Goal: Information Seeking & Learning: Get advice/opinions

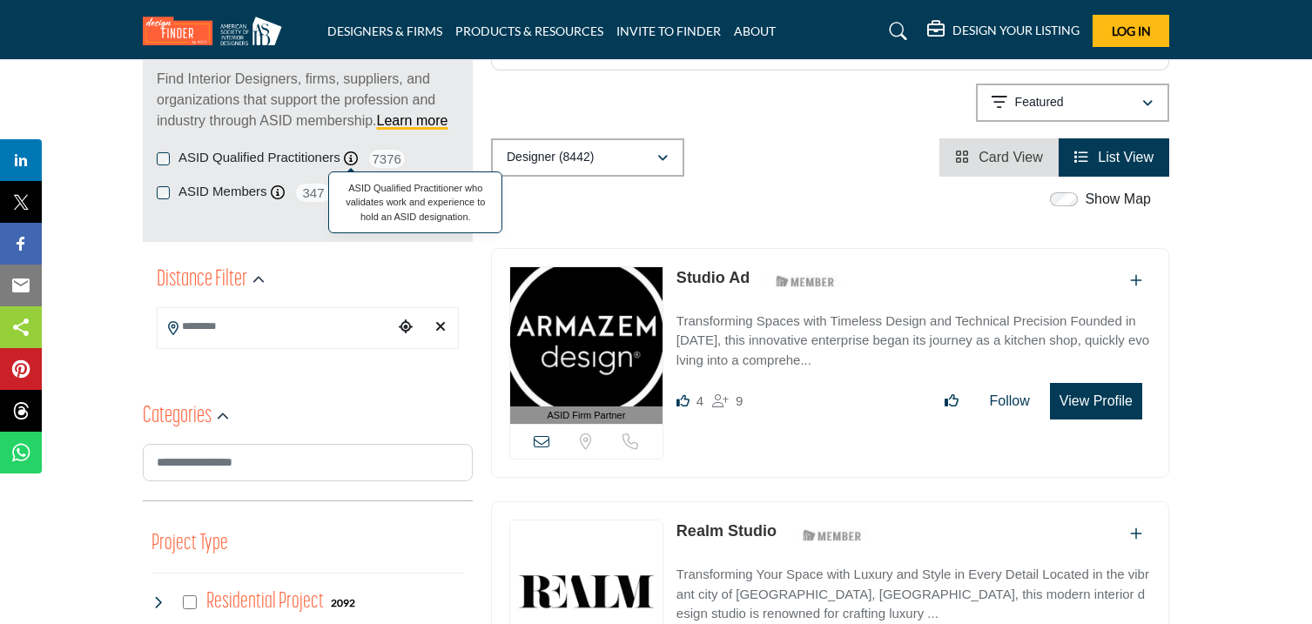
scroll to position [244, 0]
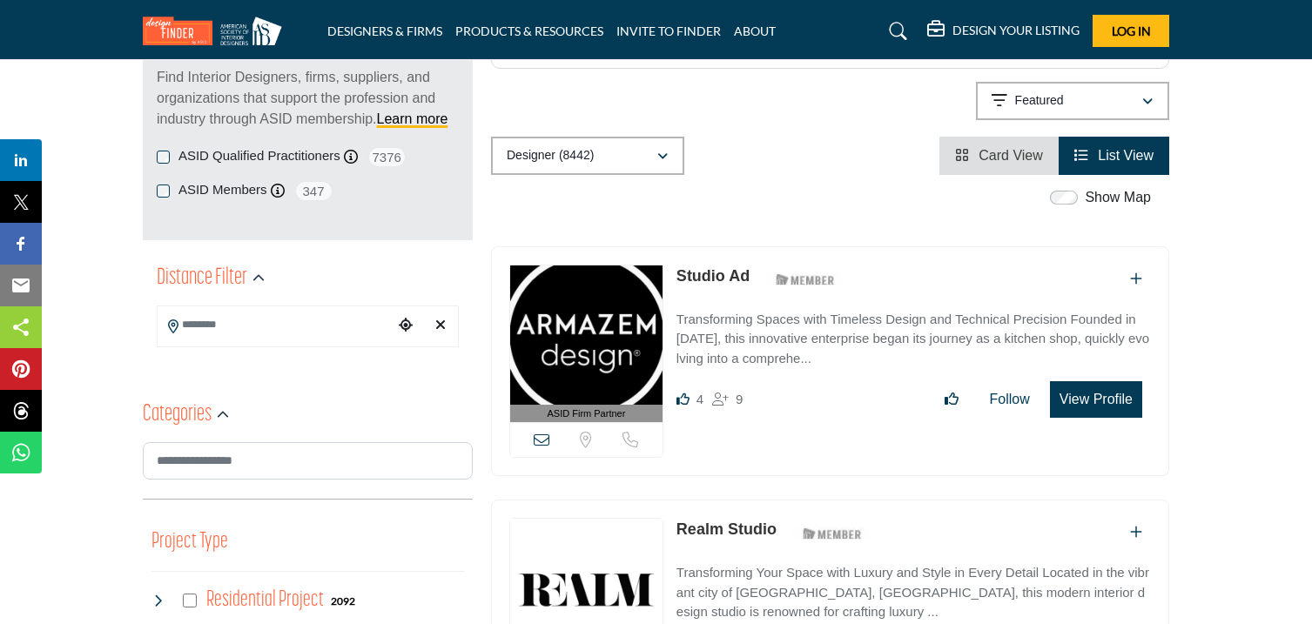
click at [306, 327] on input "Search Location" at bounding box center [275, 325] width 235 height 34
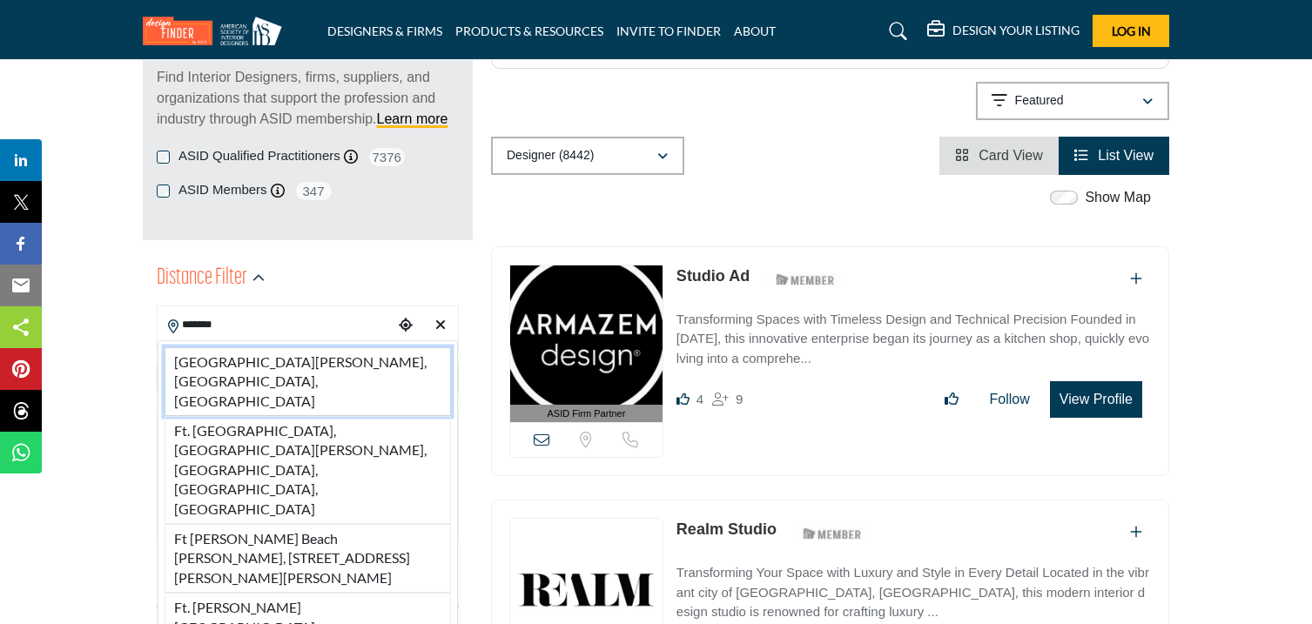
click at [278, 352] on li "[GEOGRAPHIC_DATA][PERSON_NAME], [GEOGRAPHIC_DATA], [GEOGRAPHIC_DATA]" at bounding box center [308, 381] width 286 height 69
type input "**********"
type input "***"
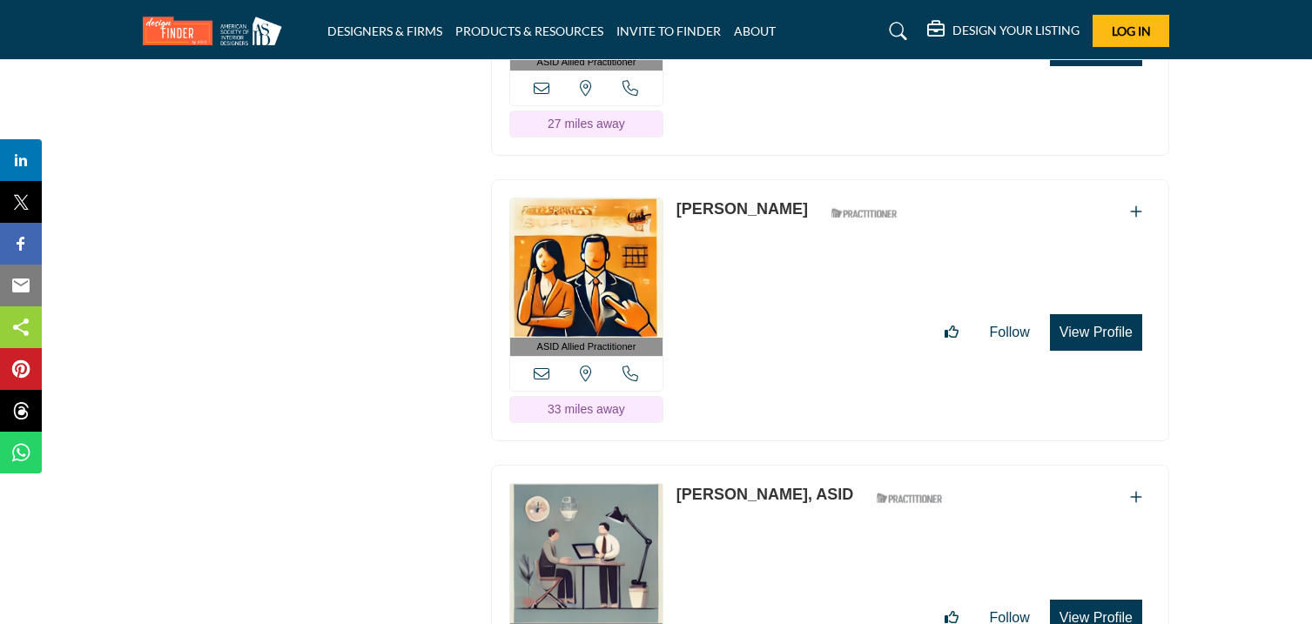
scroll to position [3570, 0]
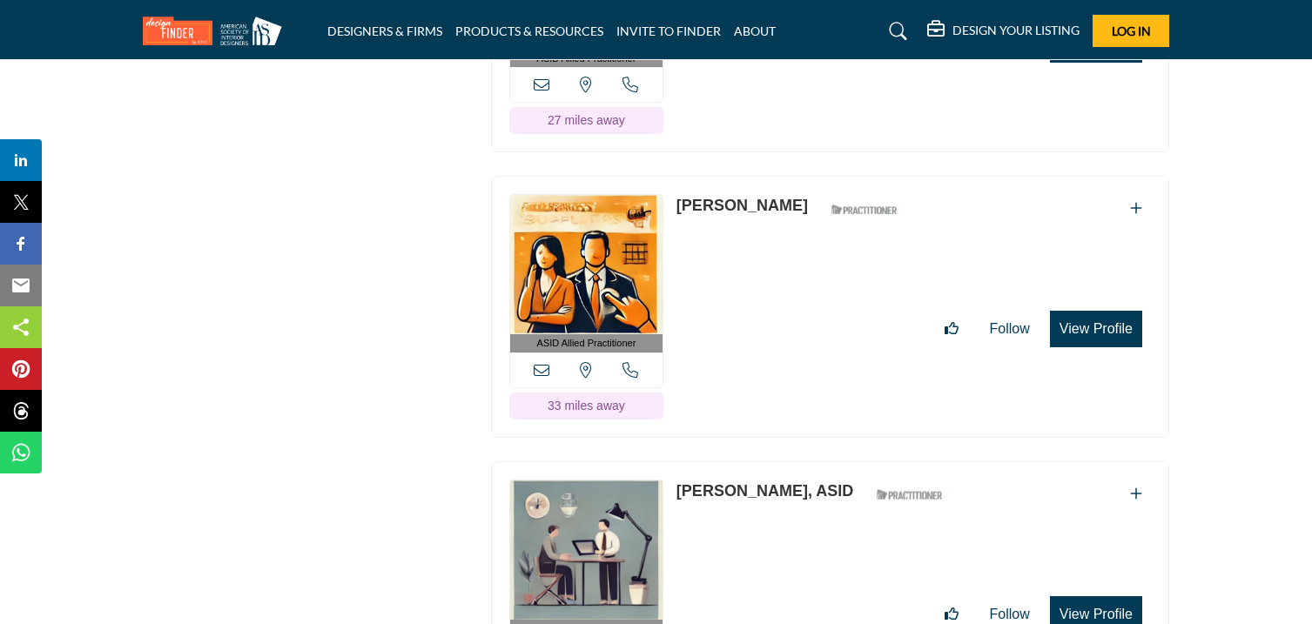
drag, startPoint x: 675, startPoint y: 151, endPoint x: 799, endPoint y: 179, distance: 127.8
click at [799, 179] on div "ASID Allied Practitioner ASID Allied Practitioners have successfully completed …" at bounding box center [830, 307] width 678 height 262
copy link "[PERSON_NAME]"
drag, startPoint x: 678, startPoint y: 435, endPoint x: 762, endPoint y: 466, distance: 89.0
click at [762, 466] on div "ASID Professional Practitioner ASID Professional Practitioners have successfull…" at bounding box center [830, 593] width 678 height 262
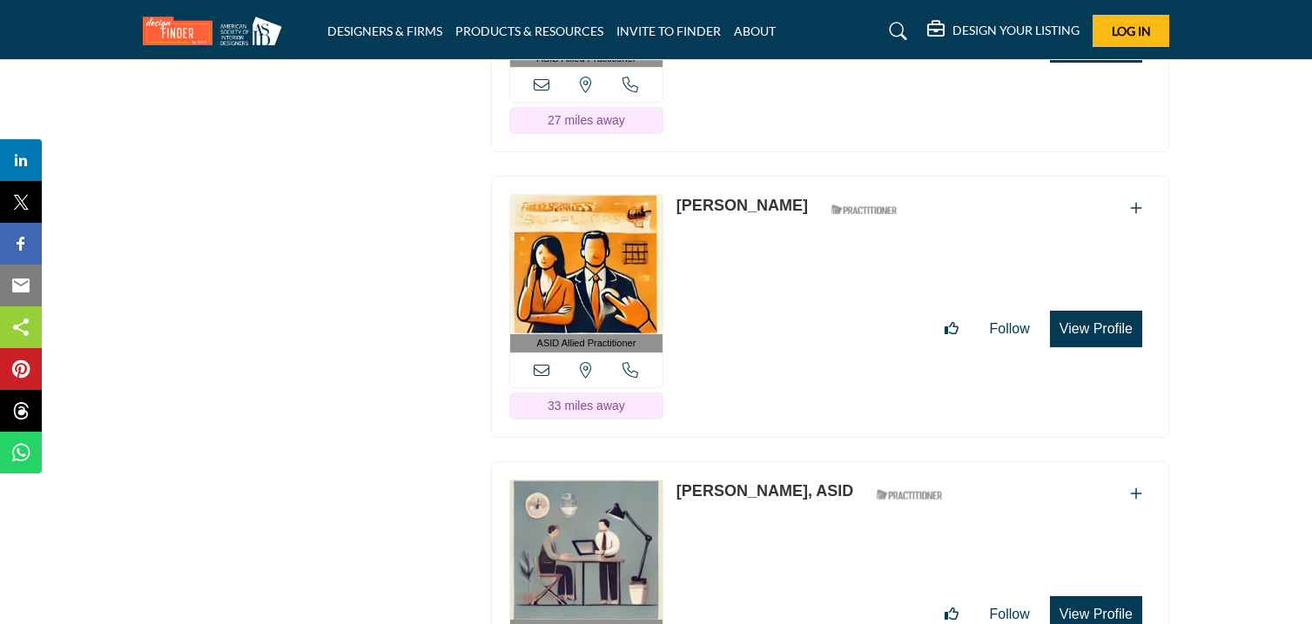
copy link "[PERSON_NAME]"
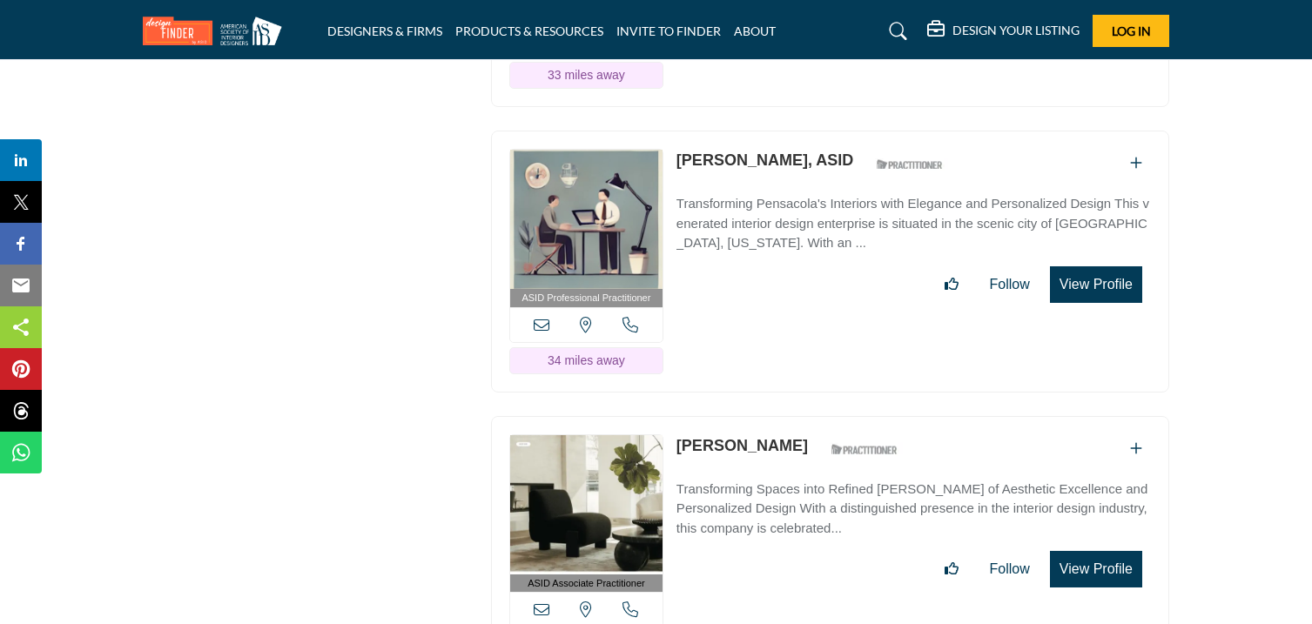
scroll to position [4198, 0]
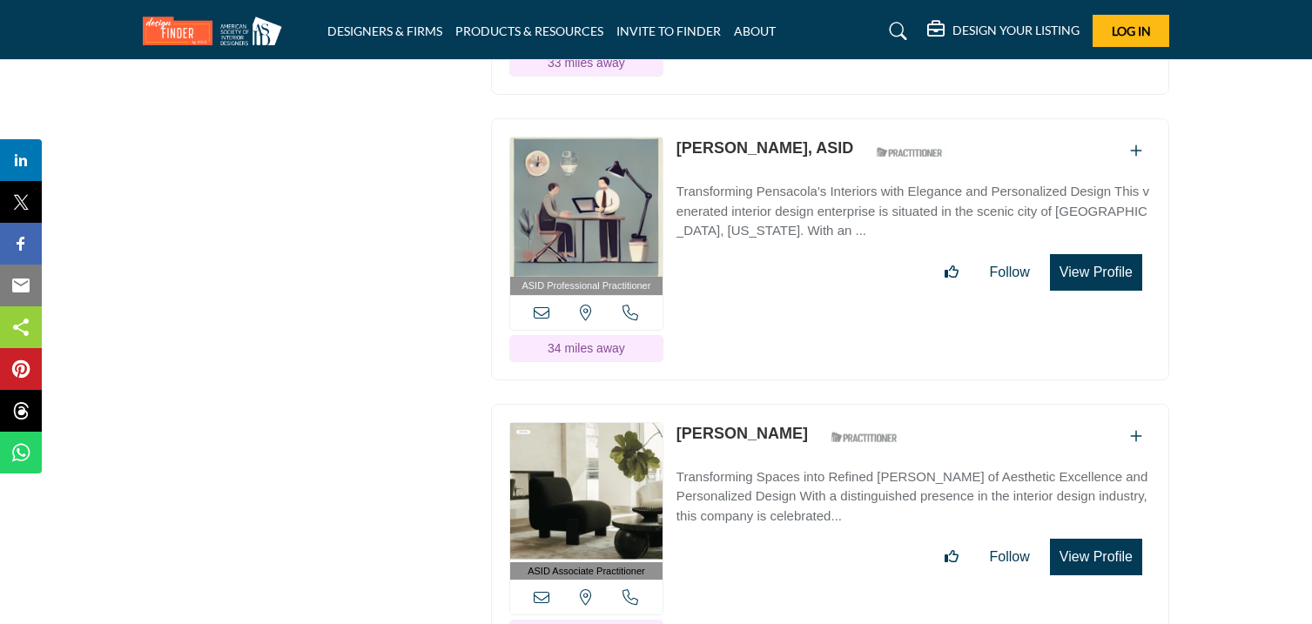
drag, startPoint x: 673, startPoint y: 97, endPoint x: 786, endPoint y: 120, distance: 115.6
click at [786, 120] on div "ASID Professional Practitioner ASID Professional Practitioners have successfull…" at bounding box center [830, 249] width 678 height 262
copy link "[PERSON_NAME]"
drag, startPoint x: 677, startPoint y: 381, endPoint x: 768, endPoint y: 415, distance: 97.8
click at [768, 415] on div "ASID Associate Practitioner ASID Associate Practitioners have a degree in any m…" at bounding box center [830, 535] width 678 height 262
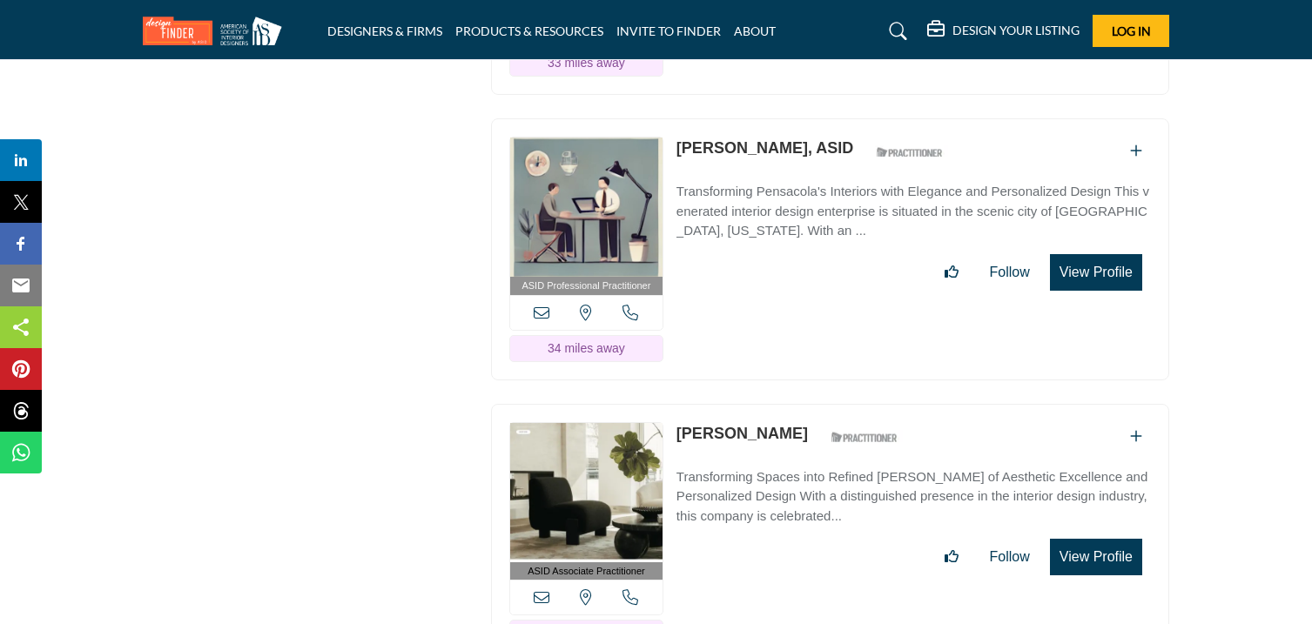
copy link "[PERSON_NAME]"
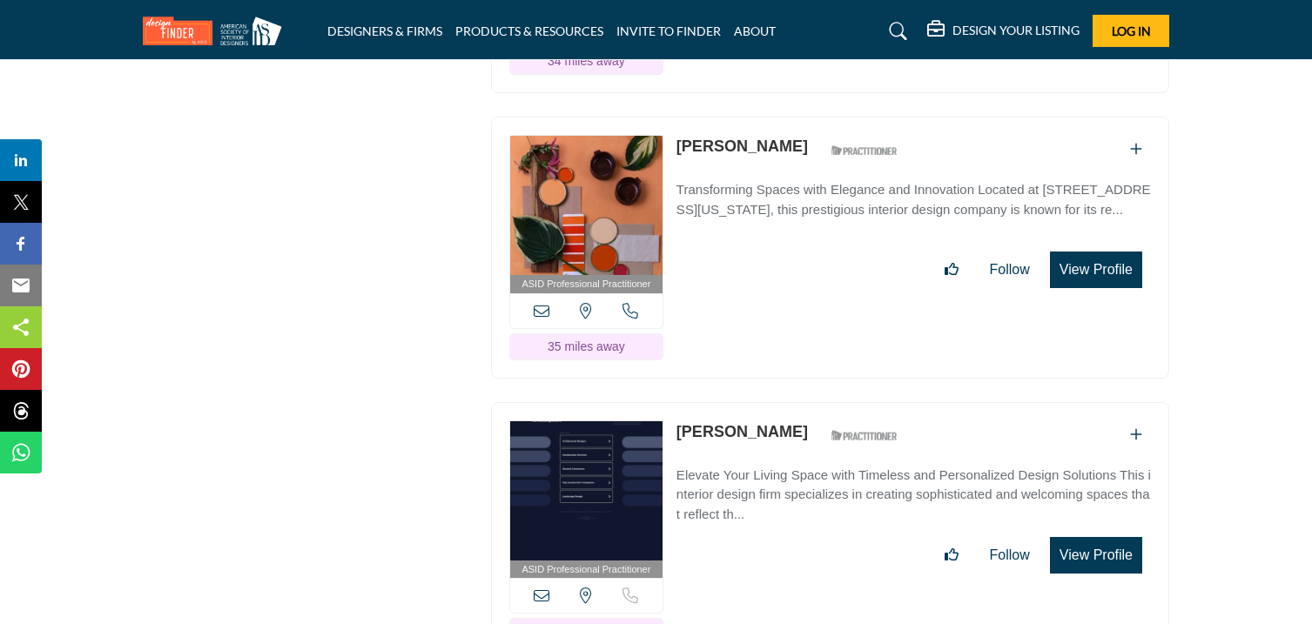
scroll to position [4786, 0]
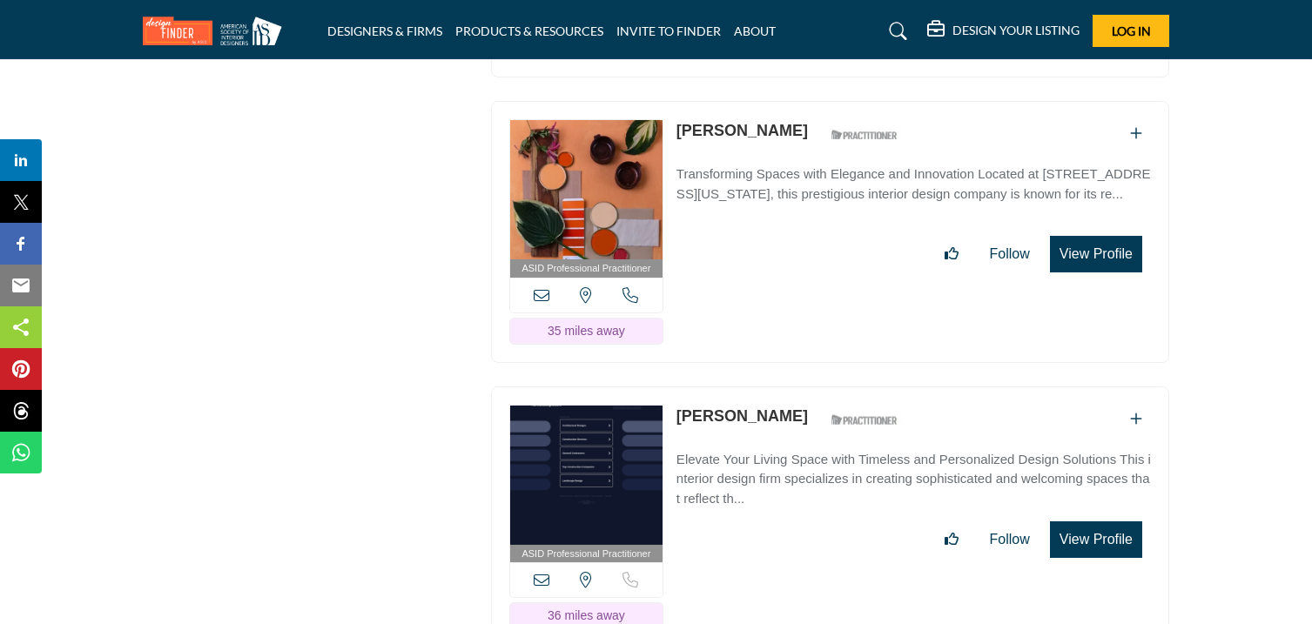
drag, startPoint x: 677, startPoint y: 89, endPoint x: 793, endPoint y: 108, distance: 118.2
click at [793, 108] on div "ASID Professional Practitioner ASID Professional Practitioners have successfull…" at bounding box center [830, 232] width 678 height 262
copy link "[PERSON_NAME]"
drag, startPoint x: 677, startPoint y: 368, endPoint x: 800, endPoint y: 402, distance: 127.4
click at [800, 402] on div "ASID Professional Practitioner ASID Professional Practitioners have successfull…" at bounding box center [830, 518] width 678 height 262
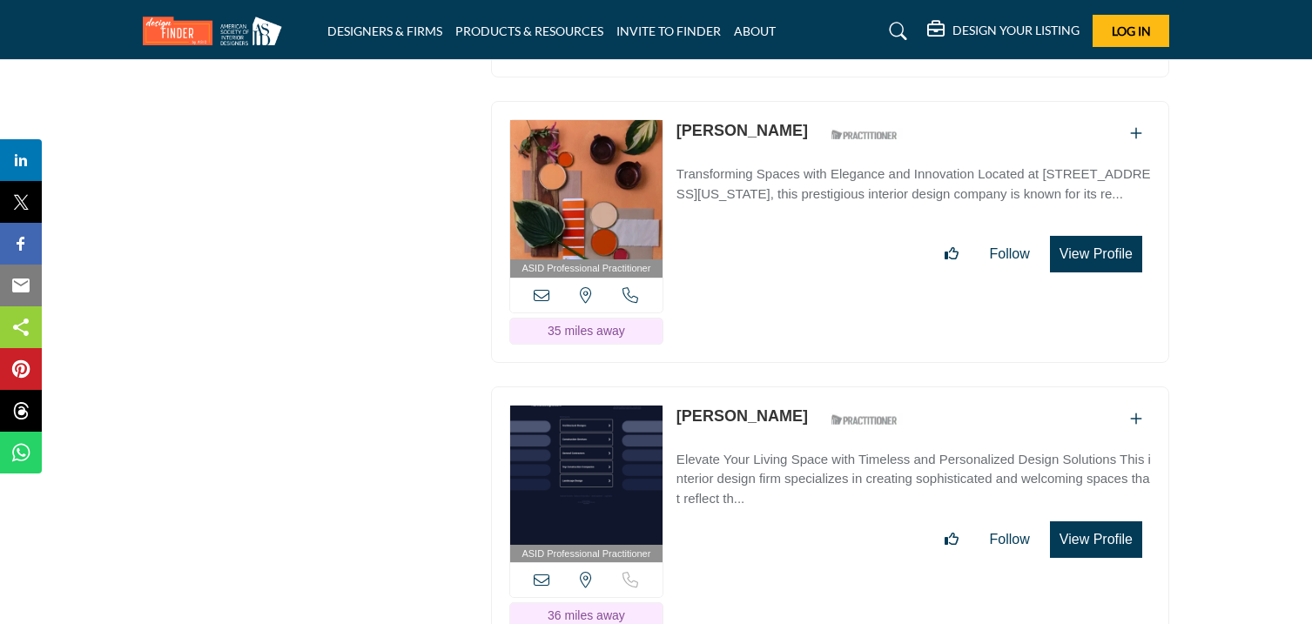
copy link "[PERSON_NAME]"
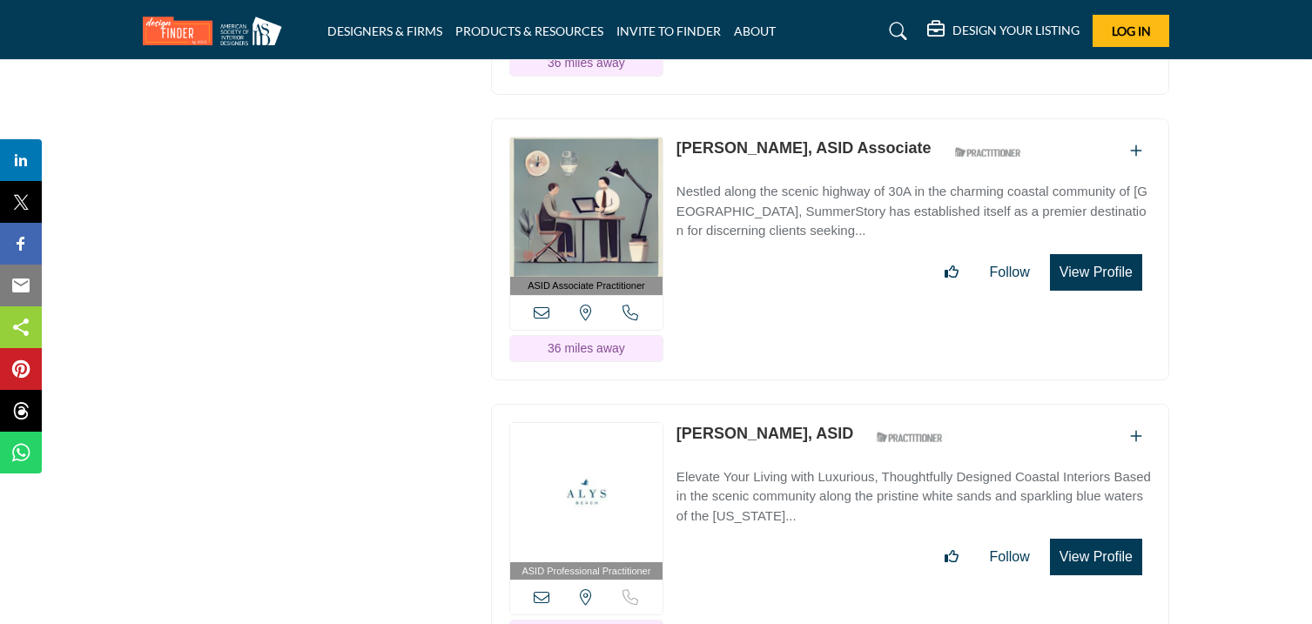
scroll to position [5338, 0]
drag, startPoint x: 671, startPoint y: 98, endPoint x: 753, endPoint y: 137, distance: 90.8
click at [753, 137] on div "ASID Associate Practitioner ASID Associate Practitioners have a degree in any m…" at bounding box center [830, 250] width 678 height 262
copy link "[PERSON_NAME]"
drag, startPoint x: 677, startPoint y: 388, endPoint x: 772, endPoint y: 416, distance: 99.2
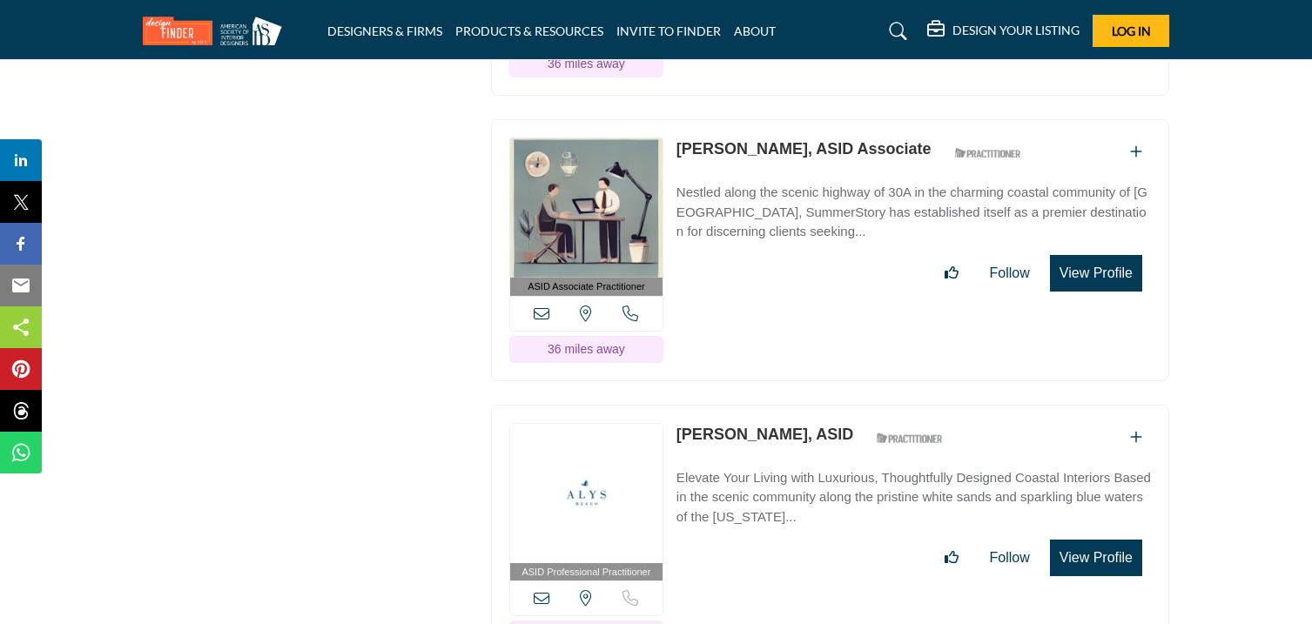
click at [772, 416] on div "ASID Professional Practitioner ASID Professional Practitioners have successfull…" at bounding box center [830, 536] width 678 height 262
copy link "[PERSON_NAME]"
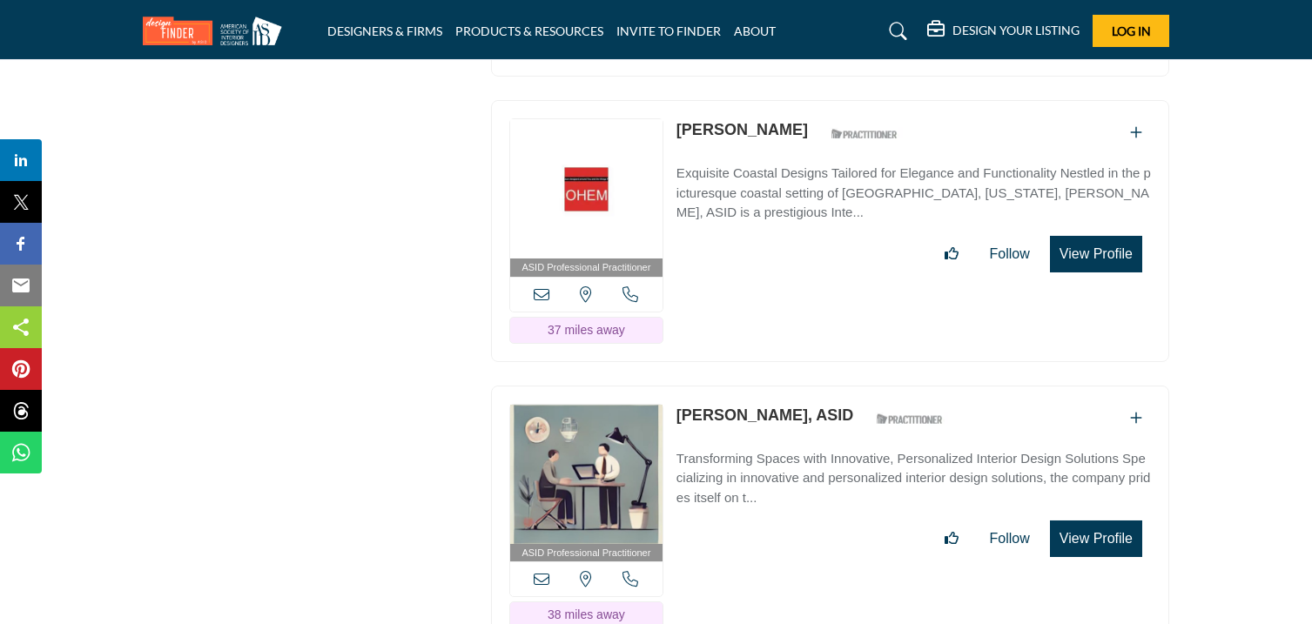
scroll to position [5929, 0]
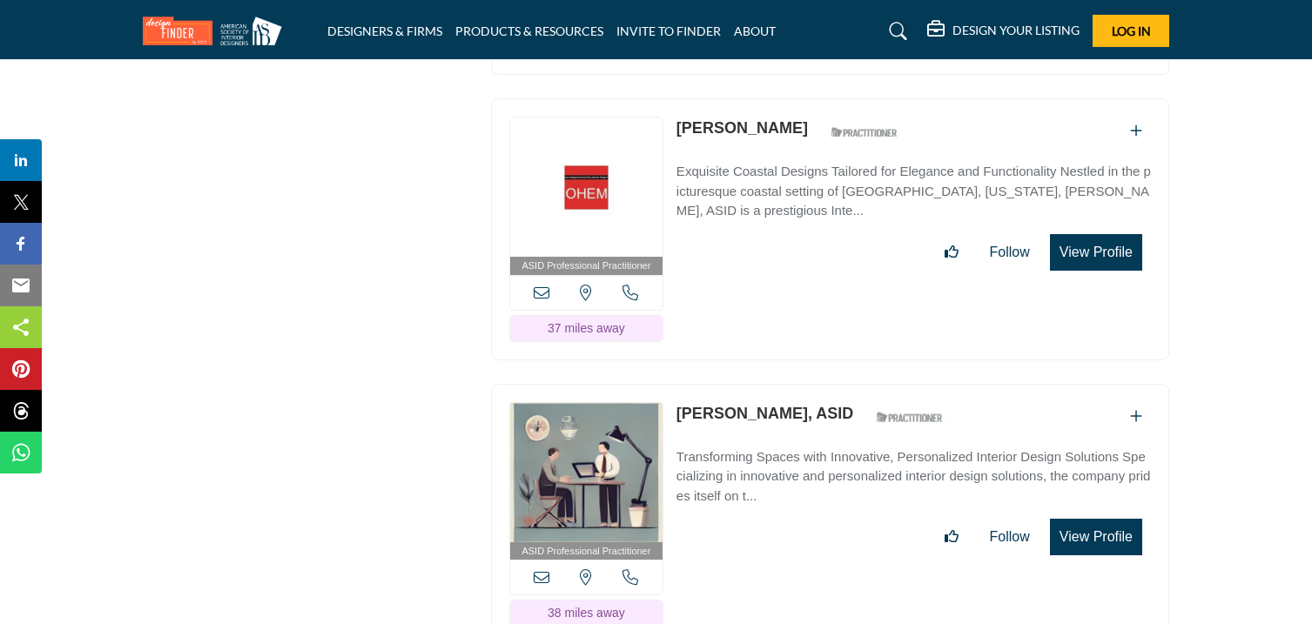
drag, startPoint x: 675, startPoint y: 80, endPoint x: 787, endPoint y: 113, distance: 117.1
click at [787, 113] on div "ASID Professional Practitioner ASID Professional Practitioners have successfull…" at bounding box center [830, 229] width 678 height 262
copy link "[PERSON_NAME]"
drag, startPoint x: 676, startPoint y: 371, endPoint x: 777, endPoint y: 399, distance: 104.8
click at [777, 399] on div "ASID Professional Practitioner ASID Professional Practitioners have successfull…" at bounding box center [830, 515] width 678 height 262
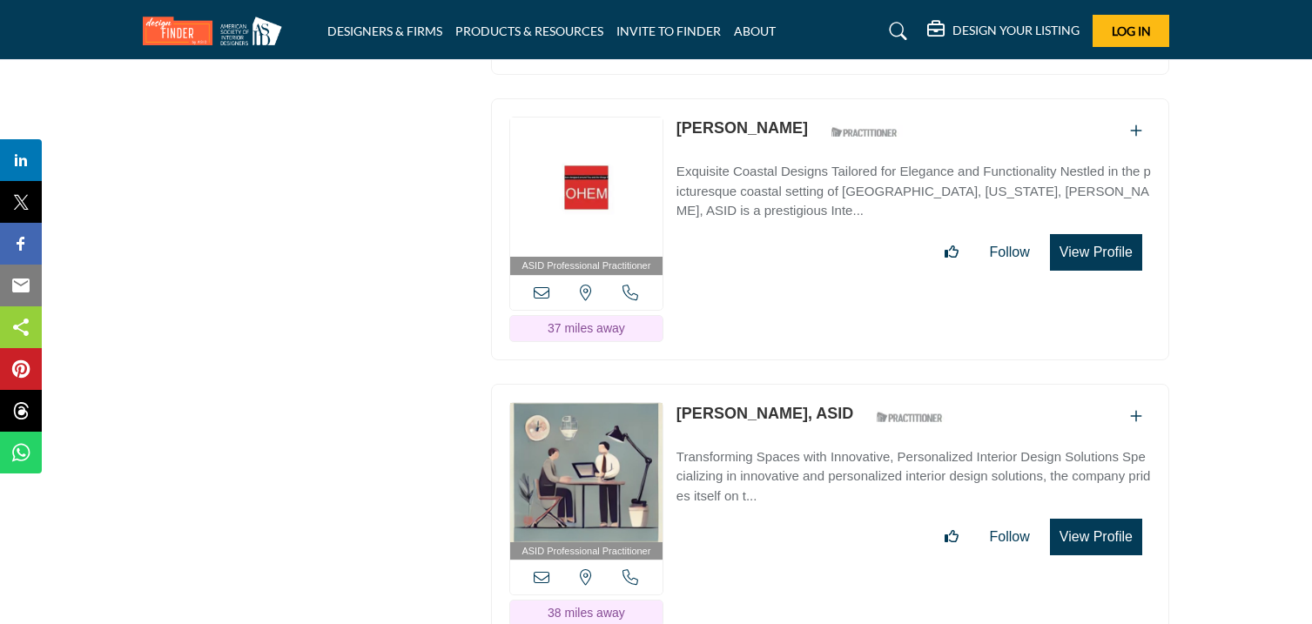
copy link "[PERSON_NAME]"
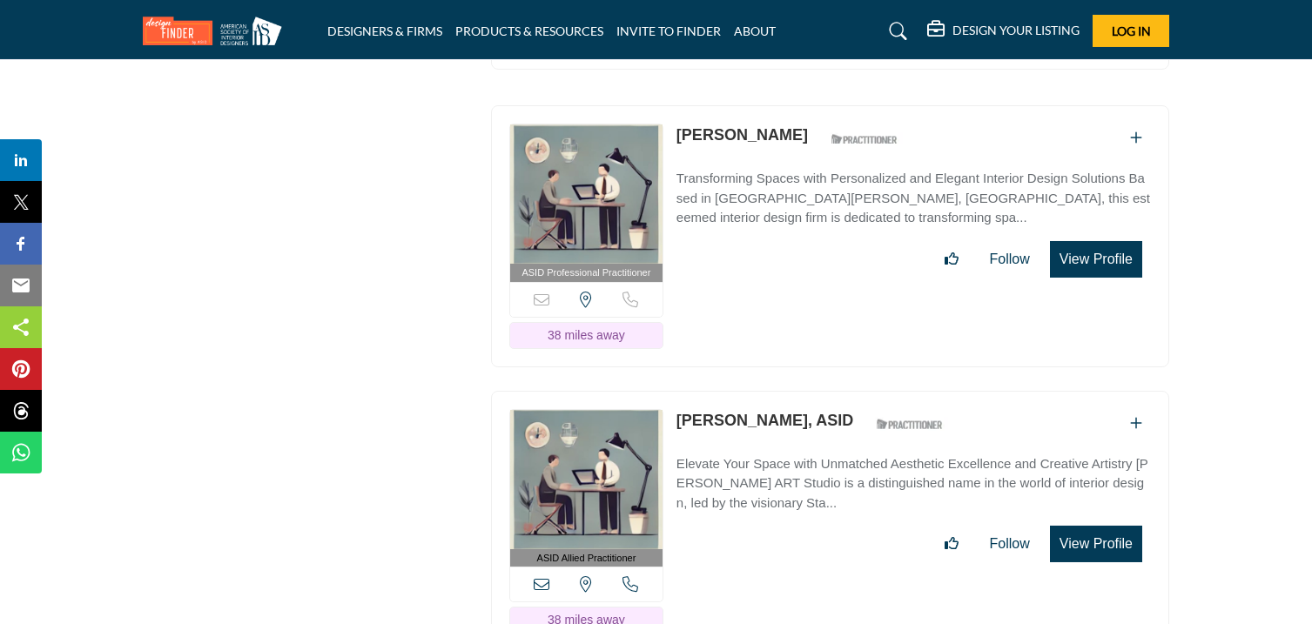
scroll to position [6506, 0]
drag, startPoint x: 674, startPoint y: 92, endPoint x: 778, endPoint y: 125, distance: 109.6
click at [778, 125] on div "ASID Professional Practitioner ASID Professional Practitioners have successfull…" at bounding box center [830, 235] width 678 height 262
drag, startPoint x: 674, startPoint y: 381, endPoint x: 772, endPoint y: 408, distance: 102.3
click at [772, 408] on div "ASID Allied Practitioner ASID Allied Practitioners have successfully completed …" at bounding box center [830, 521] width 678 height 262
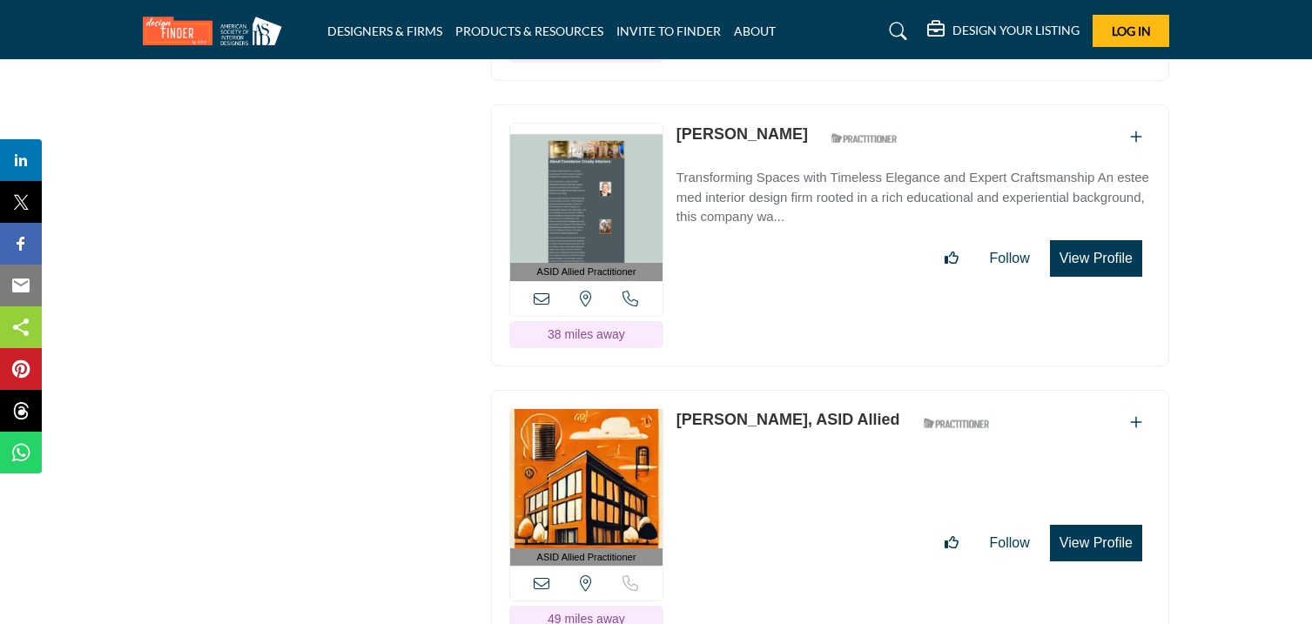
scroll to position [7075, 0]
drag, startPoint x: 676, startPoint y: 93, endPoint x: 804, endPoint y: 128, distance: 132.7
click at [804, 128] on div "ASID Allied Practitioner ASID Allied Practitioners have successfully completed …" at bounding box center [830, 236] width 678 height 262
drag, startPoint x: 676, startPoint y: 380, endPoint x: 809, endPoint y: 402, distance: 135.1
click at [809, 402] on div "ASID Allied Practitioner ASID Allied Practitioners have successfully completed …" at bounding box center [830, 522] width 678 height 262
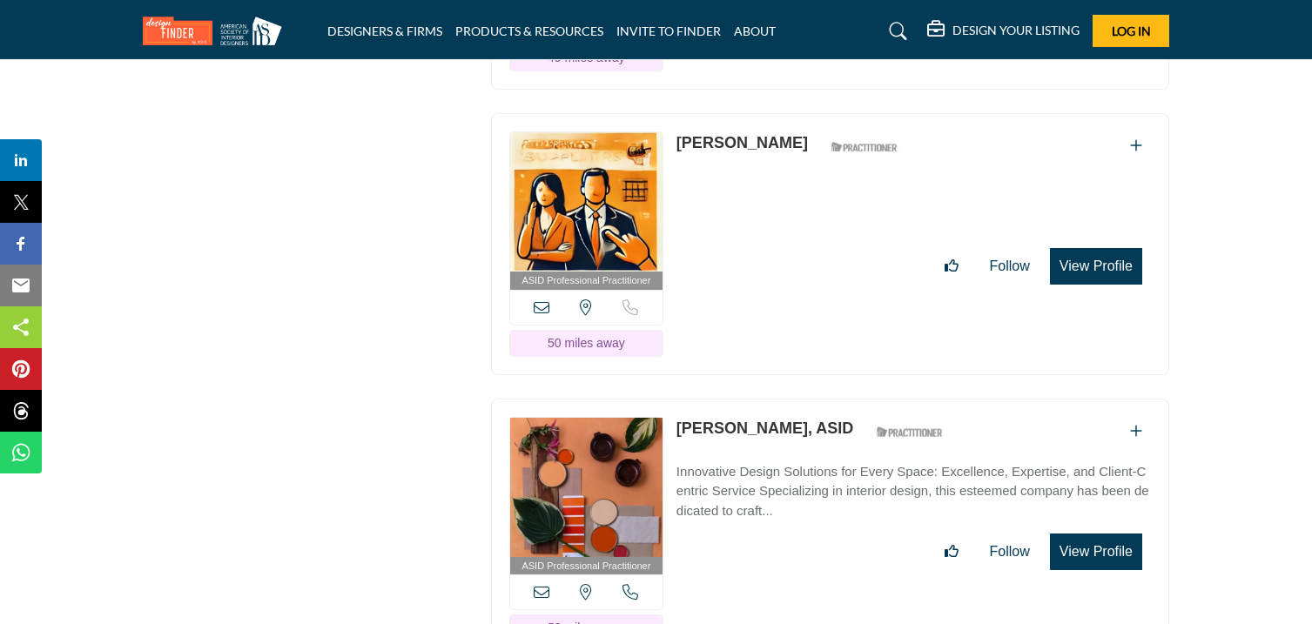
scroll to position [7641, 0]
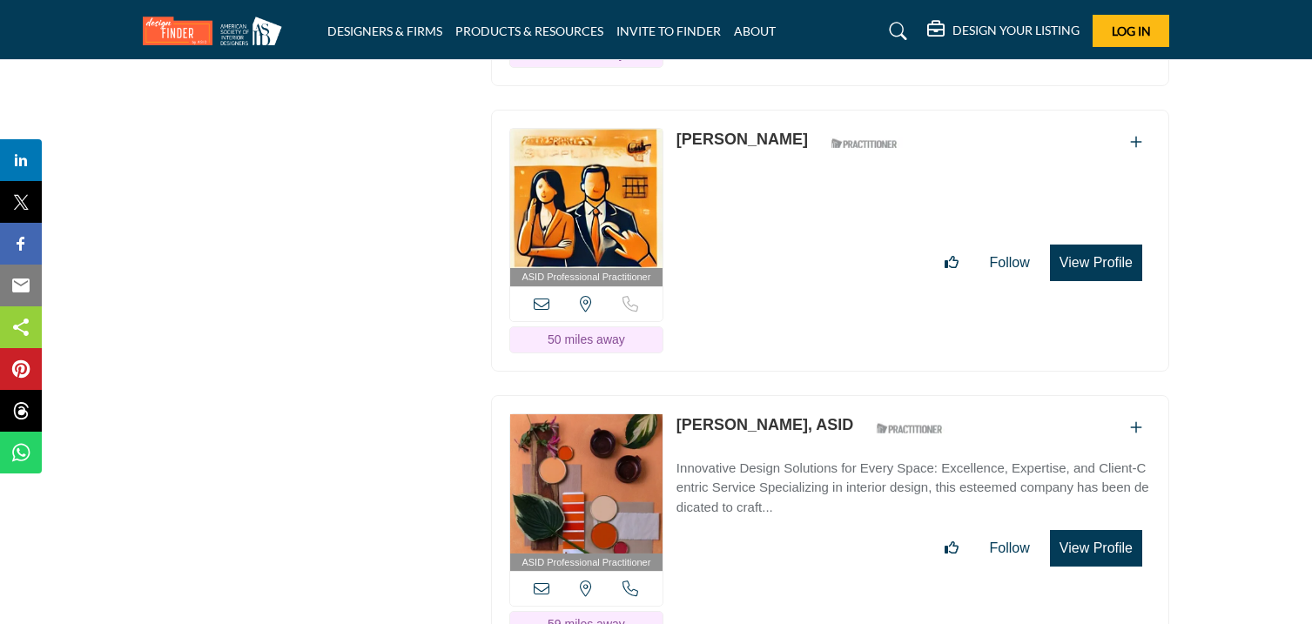
drag, startPoint x: 672, startPoint y: 101, endPoint x: 774, endPoint y: 118, distance: 103.2
click at [774, 118] on div "ASID Professional Practitioner ASID Professional Practitioners have successfull…" at bounding box center [830, 241] width 678 height 262
drag, startPoint x: 674, startPoint y: 385, endPoint x: 794, endPoint y: 409, distance: 122.6
click at [794, 409] on div "ASID Professional Practitioner ASID Professional Practitioners have successfull…" at bounding box center [830, 526] width 678 height 262
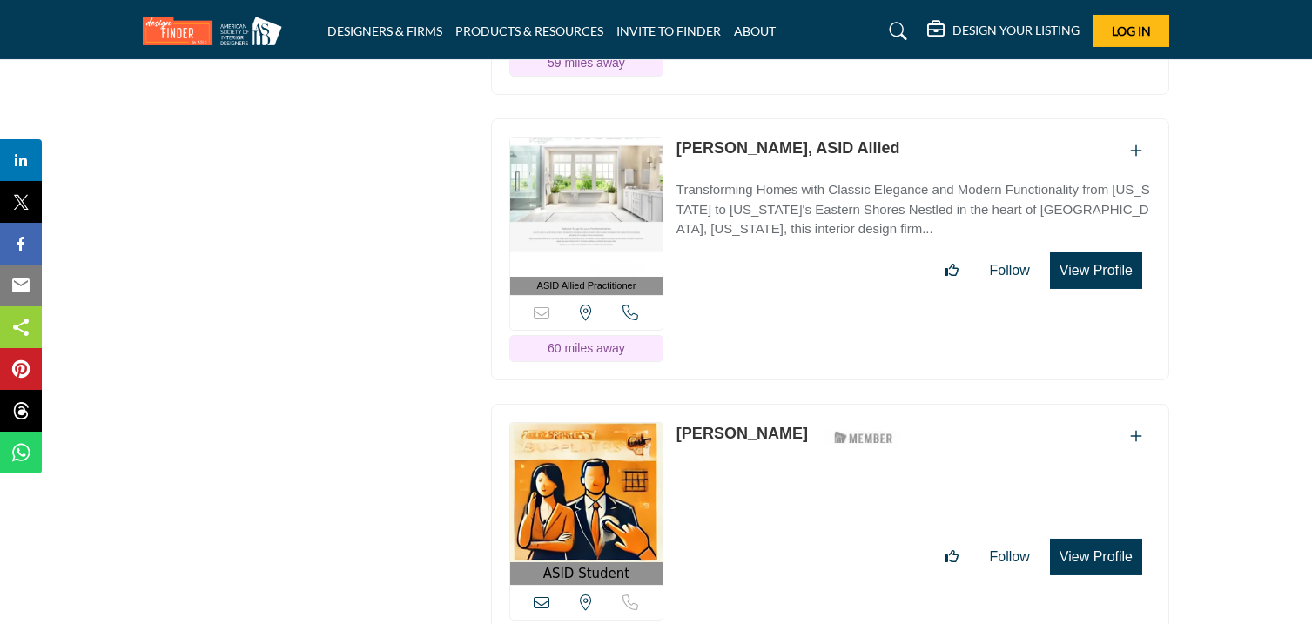
scroll to position [8211, 0]
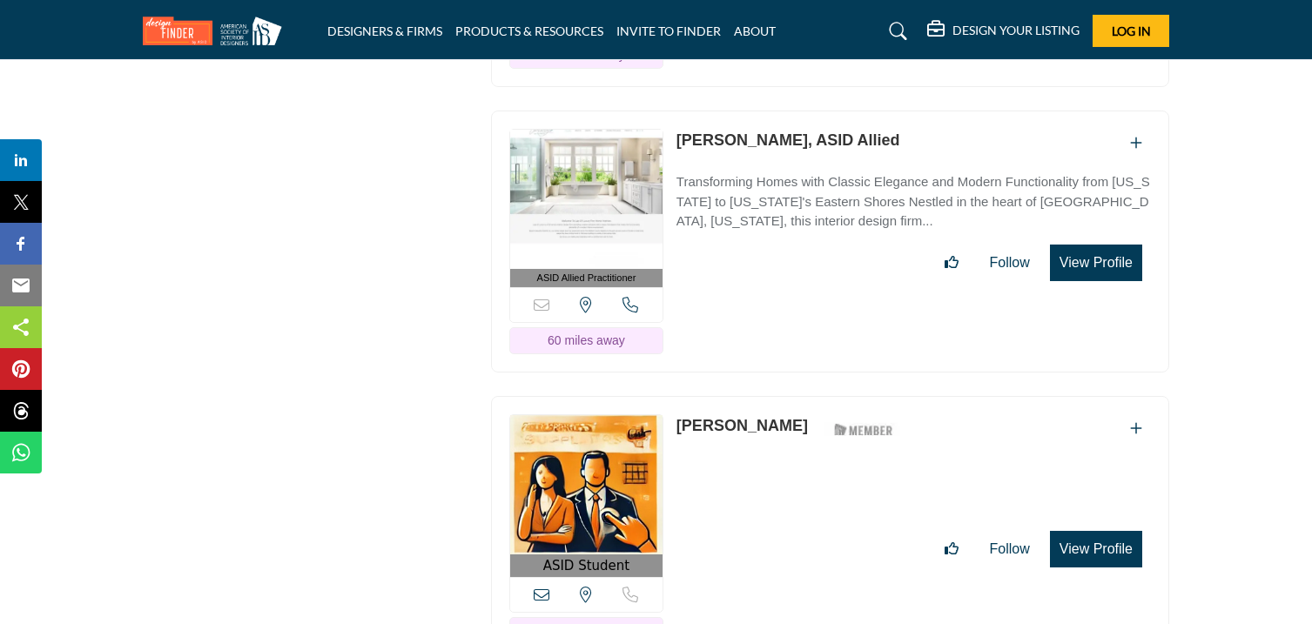
drag, startPoint x: 677, startPoint y: 103, endPoint x: 803, endPoint y: 136, distance: 130.5
click at [803, 136] on div "ASID Allied Practitioner ASID Allied Practitioners have successfully completed …" at bounding box center [830, 242] width 678 height 262
drag, startPoint x: 675, startPoint y: 388, endPoint x: 787, endPoint y: 414, distance: 115.5
click at [787, 414] on div "ASID Student ASID Student" at bounding box center [830, 529] width 678 height 267
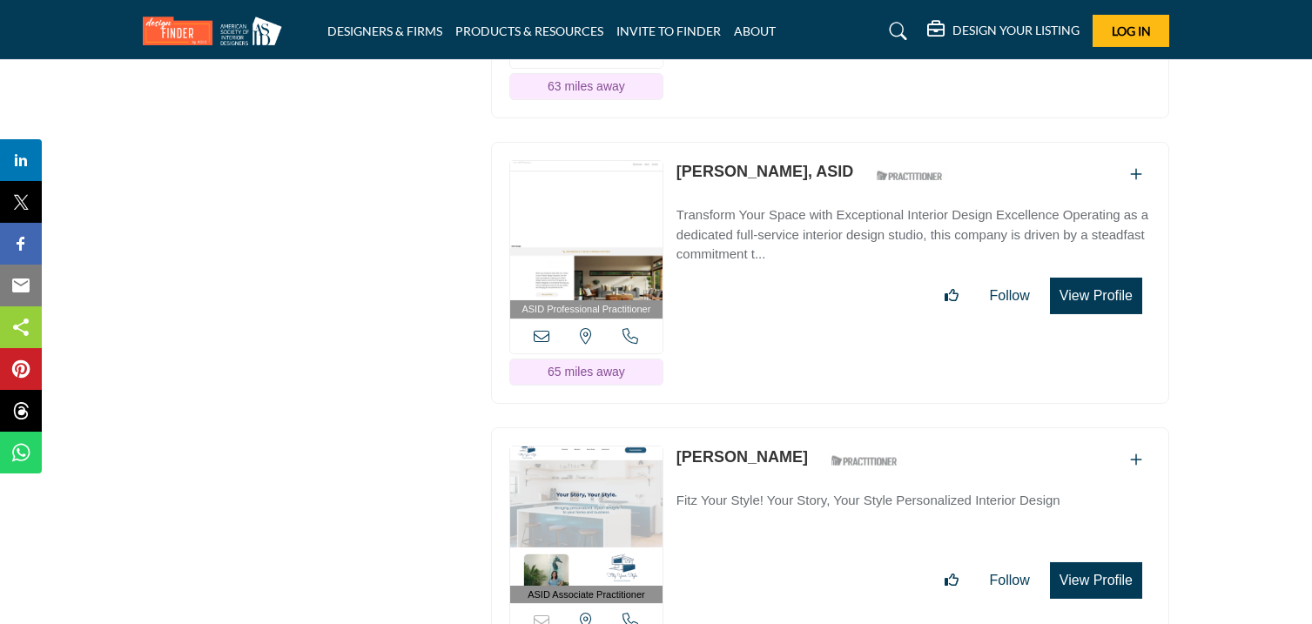
scroll to position [8756, 0]
drag, startPoint x: 672, startPoint y: 133, endPoint x: 785, endPoint y: 163, distance: 116.2
click at [785, 163] on div "ASID Professional Practitioner ASID Professional Practitioners have successfull…" at bounding box center [830, 272] width 678 height 262
drag, startPoint x: 674, startPoint y: 428, endPoint x: 795, endPoint y: 448, distance: 122.8
click at [795, 448] on div "ASID Associate Practitioner ASID Associate Practitioners have a degree in any m…" at bounding box center [830, 558] width 678 height 262
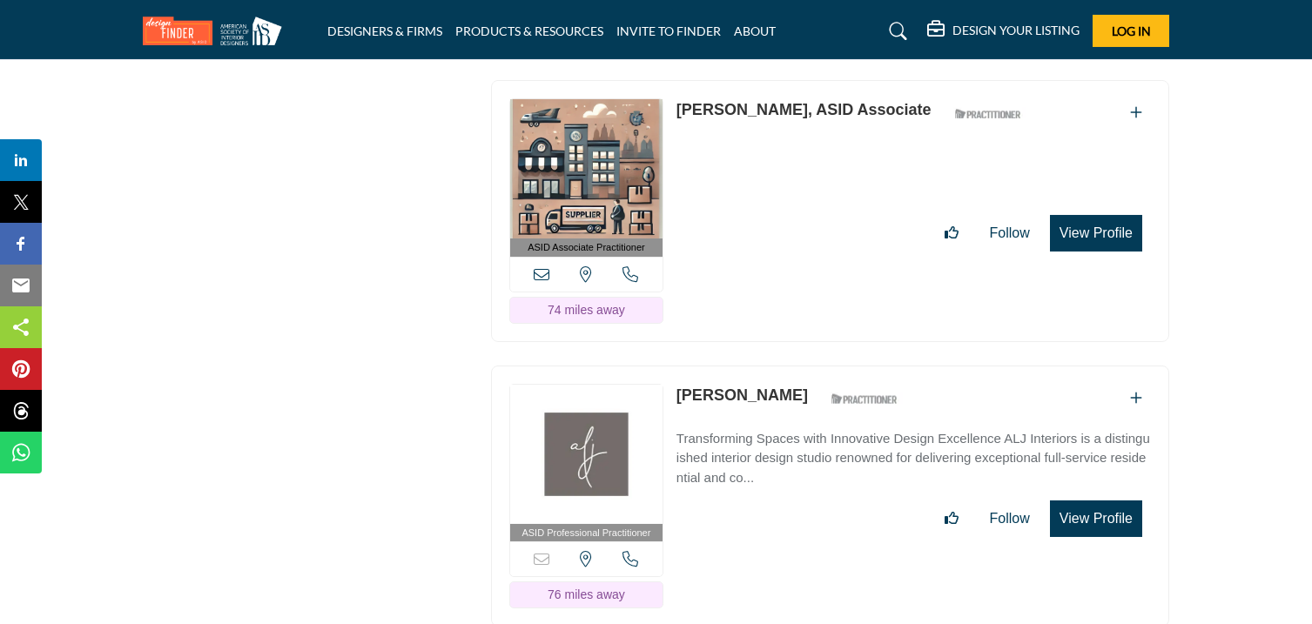
scroll to position [9389, 0]
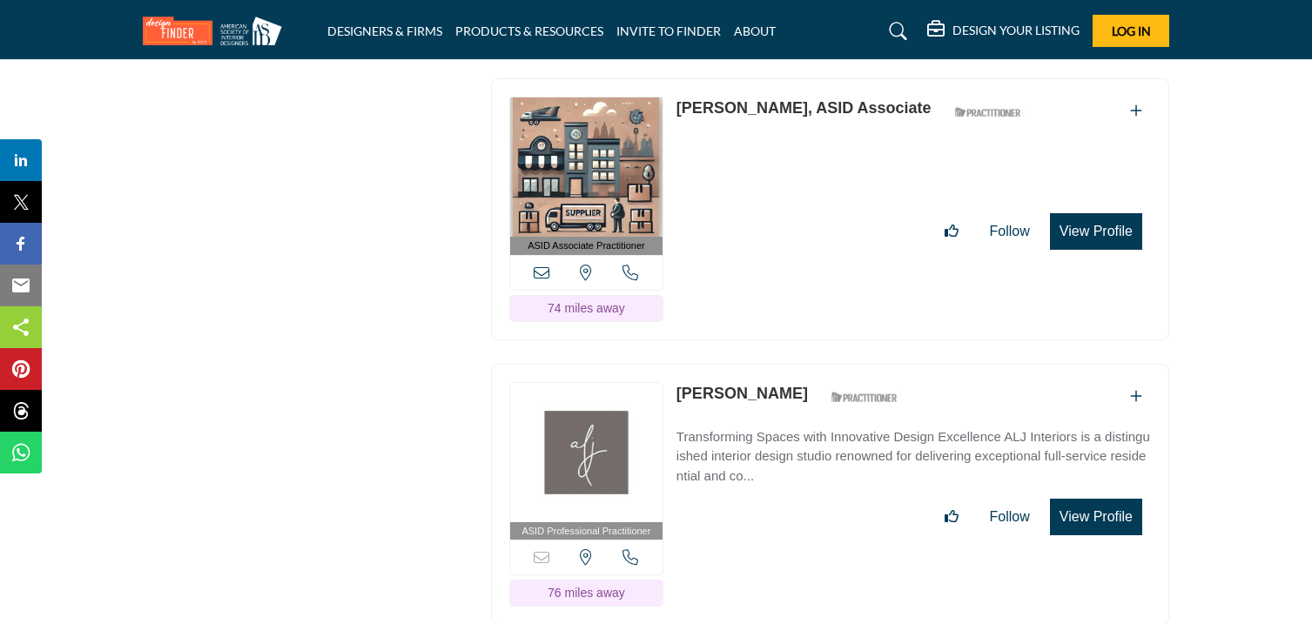
drag, startPoint x: 674, startPoint y: 75, endPoint x: 765, endPoint y: 98, distance: 94.4
click at [765, 98] on div "ASID Associate Practitioner ASID Associate Practitioners have a degree in any m…" at bounding box center [830, 209] width 678 height 262
drag, startPoint x: 677, startPoint y: 367, endPoint x: 782, endPoint y: 388, distance: 107.3
click at [782, 388] on div "ASID Professional Practitioner ASID Professional Practitioners have successfull…" at bounding box center [830, 495] width 678 height 262
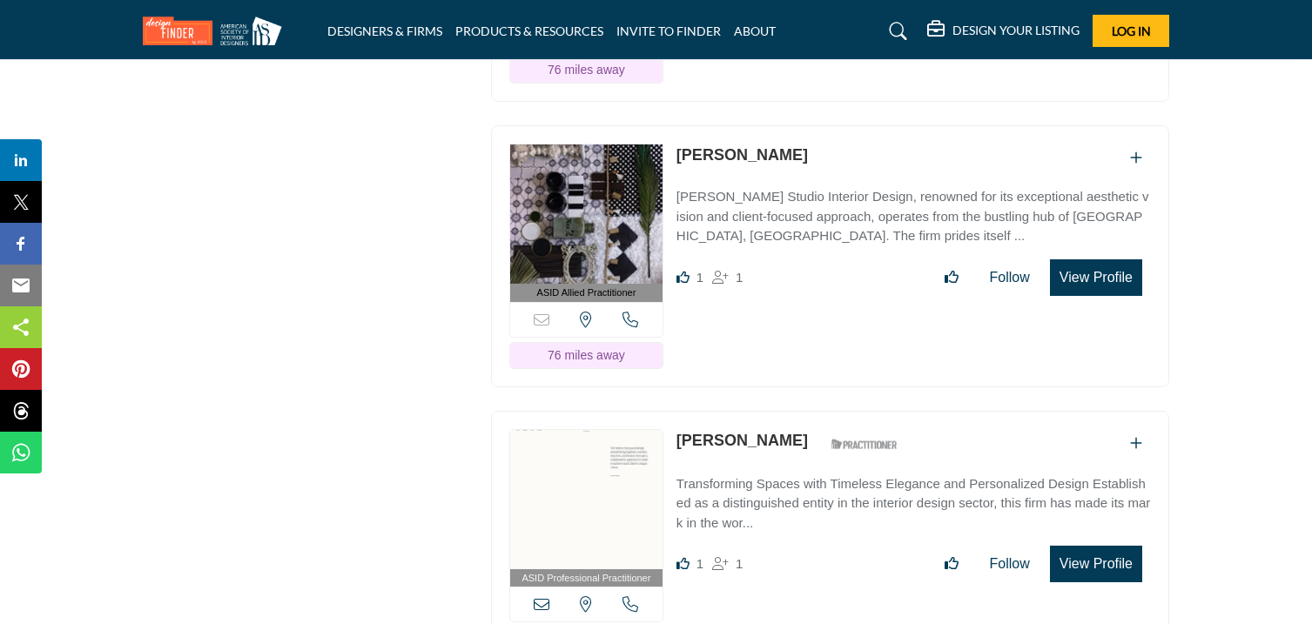
scroll to position [9916, 0]
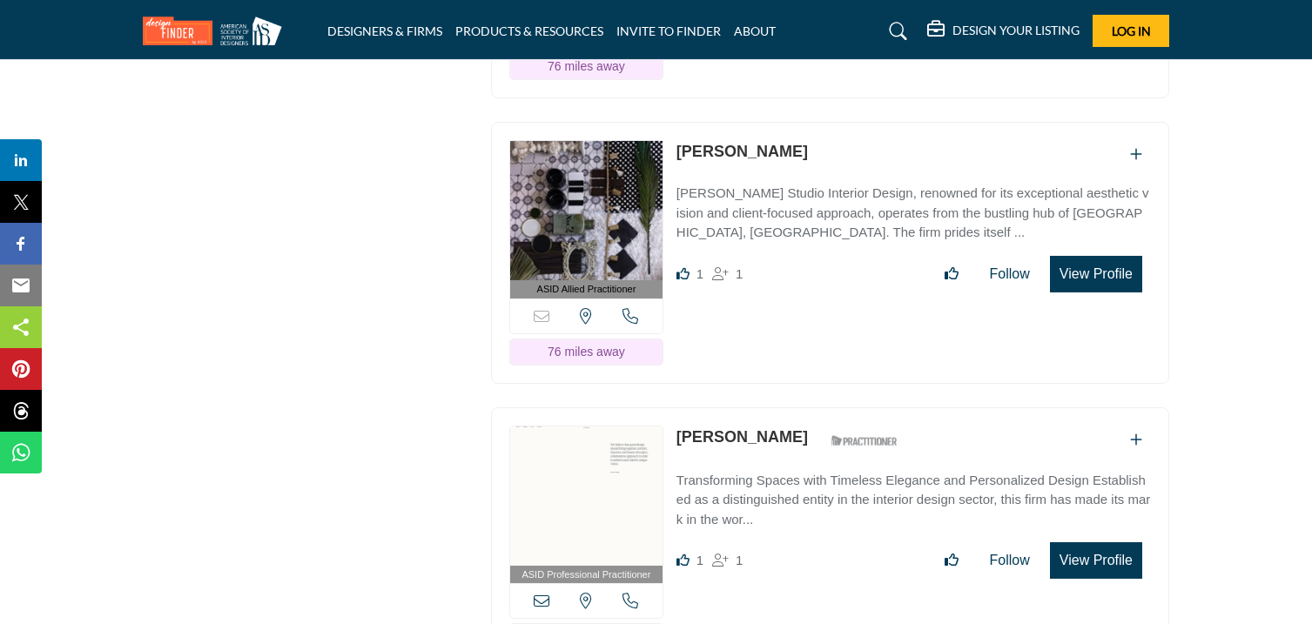
drag, startPoint x: 816, startPoint y: 183, endPoint x: 775, endPoint y: 139, distance: 59.8
click at [775, 139] on div "ASID Allied Practitioner ASID Allied Practitioners have successfully completed …" at bounding box center [830, 253] width 678 height 262
drag, startPoint x: 677, startPoint y: 120, endPoint x: 788, endPoint y: 141, distance: 113.4
click at [788, 141] on div "ASID Allied Practitioner ASID Allied Practitioners have successfully completed …" at bounding box center [830, 253] width 678 height 262
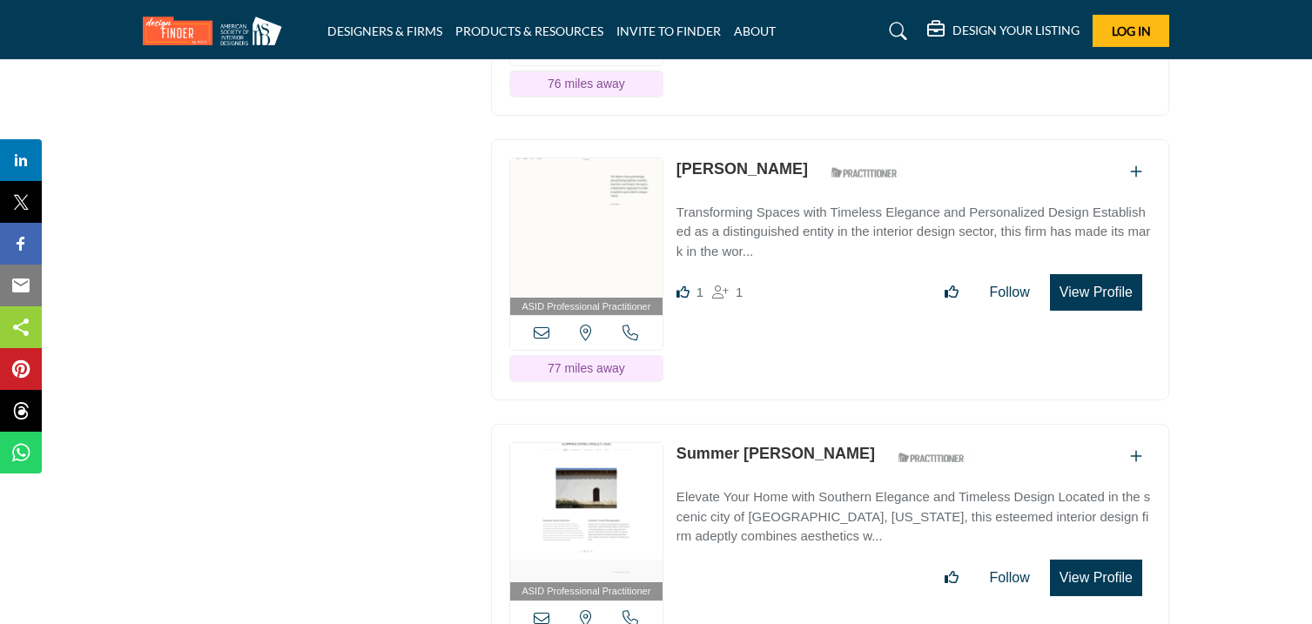
scroll to position [10186, 0]
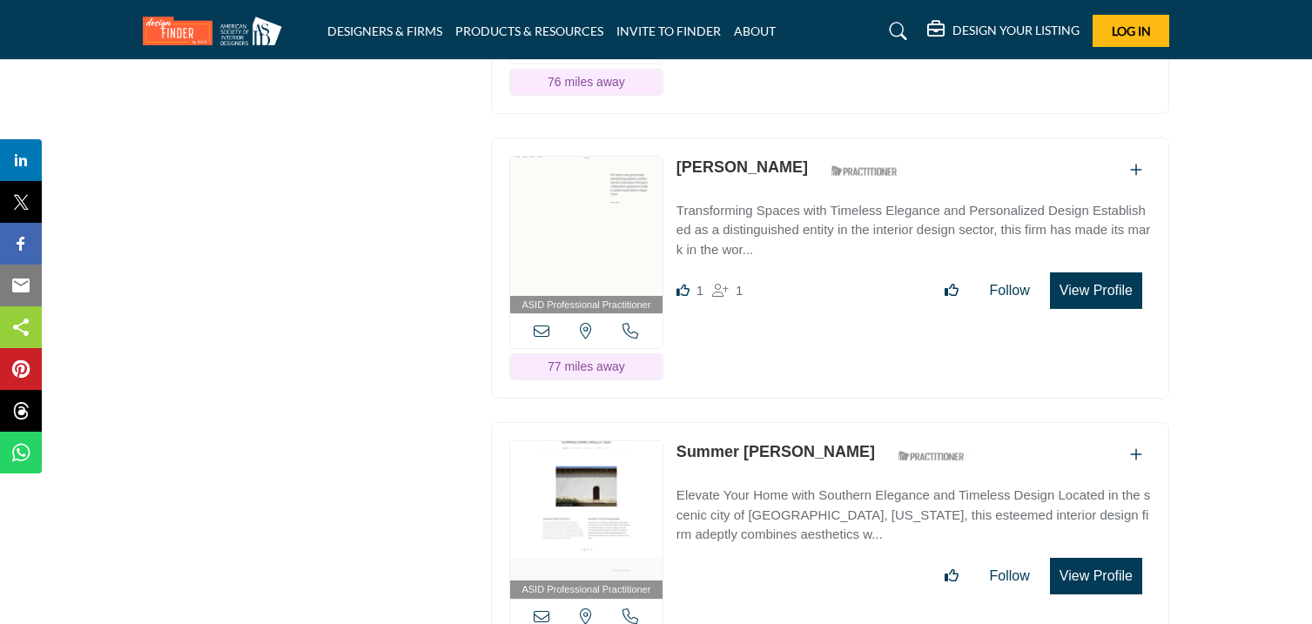
drag, startPoint x: 673, startPoint y: 138, endPoint x: 774, endPoint y: 158, distance: 102.8
click at [774, 158] on div "ASID Professional Practitioner ASID Professional Practitioners have successfull…" at bounding box center [830, 269] width 678 height 262
